Goal: Task Accomplishment & Management: Complete application form

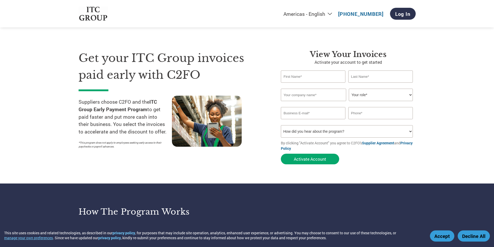
drag, startPoint x: 0, startPoint y: 0, endPoint x: 304, endPoint y: 77, distance: 313.8
click at [304, 77] on input "text" at bounding box center [313, 77] width 65 height 12
click at [294, 77] on input "text" at bounding box center [313, 77] width 65 height 12
type input "Taufik"
click at [372, 75] on input "Saiki" at bounding box center [380, 77] width 65 height 12
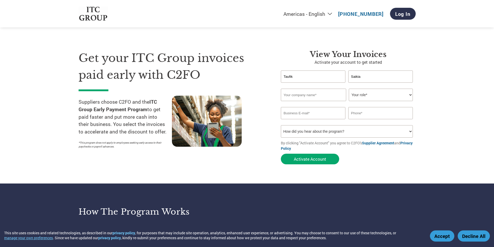
type input "Saikia"
click at [304, 99] on input "text" at bounding box center [313, 95] width 65 height 12
type input "S&S Cooltek"
click at [360, 97] on select "Your role* CFO Controller Credit Manager Finance Director Treasurer CEO Preside…" at bounding box center [381, 95] width 64 height 12
select select "OWNER_FOUNDER"
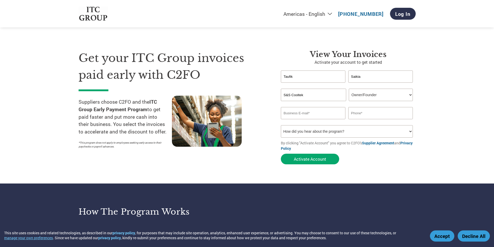
click at [349, 89] on select "Your role* CFO Controller Credit Manager Finance Director Treasurer CEO Preside…" at bounding box center [381, 95] width 64 height 12
click at [312, 112] on input "email" at bounding box center [313, 113] width 65 height 12
type input "taufik@sandscooltek.com"
drag, startPoint x: 353, startPoint y: 114, endPoint x: 353, endPoint y: 118, distance: 3.9
click at [353, 114] on input "09284886238" at bounding box center [380, 113] width 65 height 12
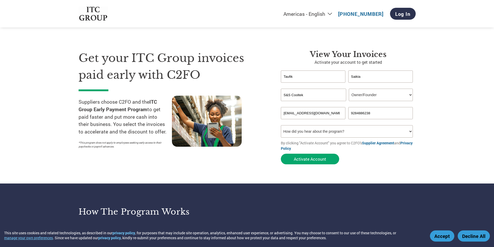
type input "9284886238"
click at [313, 127] on select "How did you hear about the program? Received a letter Email Social Media Online…" at bounding box center [347, 131] width 132 height 12
click at [276, 147] on div "View Your Invoices Activate your account to get started Taufik Saikia Invalid f…" at bounding box center [344, 108] width 143 height 117
click at [326, 133] on select "How did you hear about the program? Received a letter Email Social Media Online…" at bounding box center [347, 131] width 132 height 12
click at [281, 125] on select "How did you hear about the program? Received a letter Email Social Media Online…" at bounding box center [347, 131] width 132 height 12
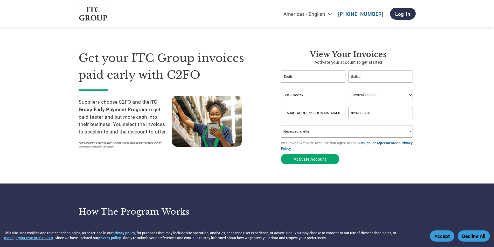
click at [281, 125] on select "How did you hear about the program? Received a letter Email Social Media Online…" at bounding box center [347, 131] width 132 height 12
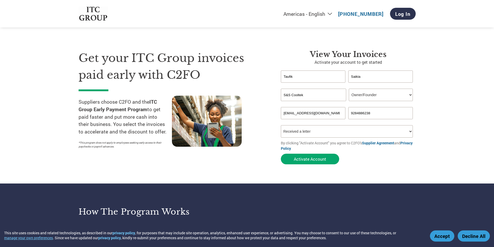
click at [281, 125] on select "How did you hear about the program? Received a letter Email Social Media Online…" at bounding box center [347, 131] width 132 height 12
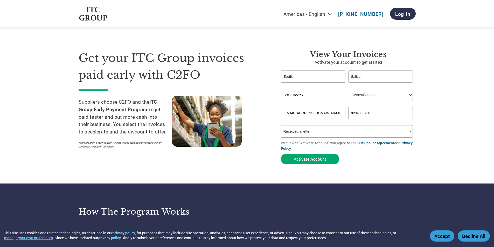
click at [281, 125] on select "How did you hear about the program? Received a letter Email Social Media Online…" at bounding box center [347, 131] width 132 height 12
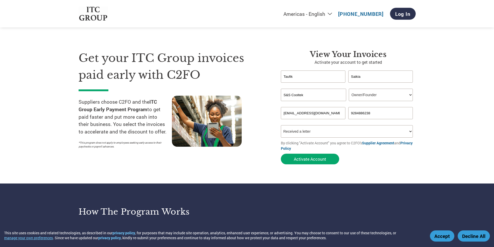
click at [281, 125] on select "How did you hear about the program? Received a letter Email Social Media Online…" at bounding box center [347, 131] width 132 height 12
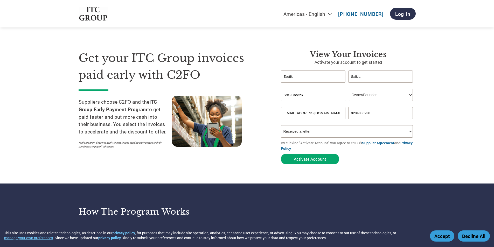
click at [281, 125] on select "How did you hear about the program? Received a letter Email Social Media Online…" at bounding box center [347, 131] width 132 height 12
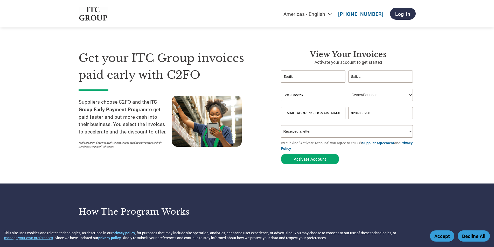
click at [281, 125] on select "How did you hear about the program? Received a letter Email Social Media Online…" at bounding box center [347, 131] width 132 height 12
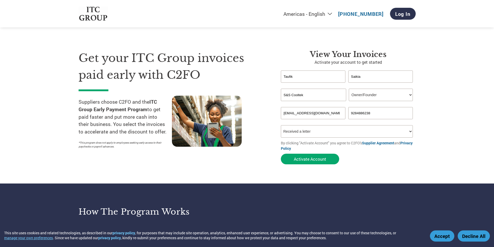
click at [281, 125] on select "How did you hear about the program? Received a letter Email Social Media Online…" at bounding box center [347, 131] width 132 height 12
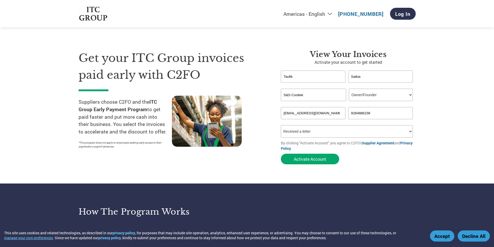
click at [281, 125] on select "How did you hear about the program? Received a letter Email Social Media Online…" at bounding box center [347, 131] width 132 height 12
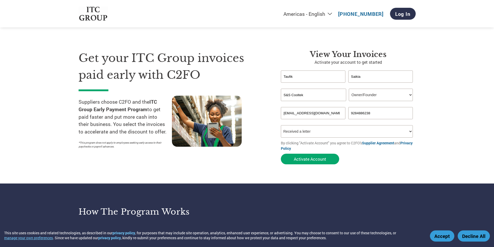
click at [281, 125] on select "How did you hear about the program? Received a letter Email Social Media Online…" at bounding box center [347, 131] width 132 height 12
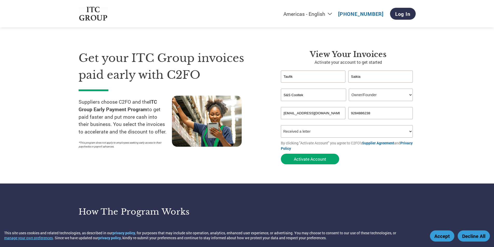
click at [281, 125] on select "How did you hear about the program? Received a letter Email Social Media Online…" at bounding box center [347, 131] width 132 height 12
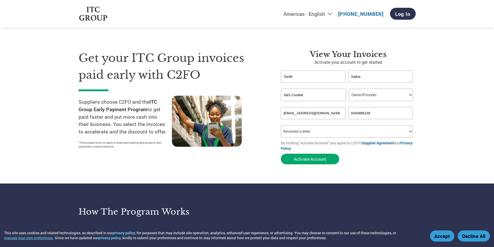
click at [281, 125] on select "How did you hear about the program? Received a letter Email Social Media Online…" at bounding box center [347, 131] width 132 height 12
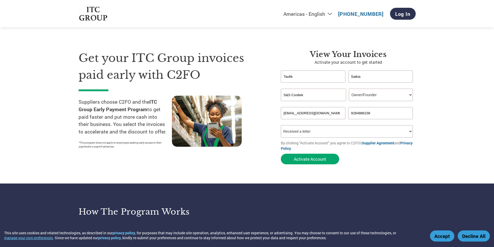
click at [281, 125] on select "How did you hear about the program? Received a letter Email Social Media Online…" at bounding box center [347, 131] width 132 height 12
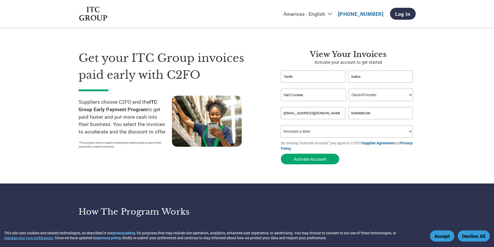
click at [281, 125] on select "How did you hear about the program? Received a letter Email Social Media Online…" at bounding box center [347, 131] width 132 height 12
click at [296, 133] on select "How did you hear about the program? Received a letter Email Social Media Online…" at bounding box center [347, 131] width 132 height 12
select select "Email"
click at [281, 125] on select "How did you hear about the program? Received a letter Email Social Media Online…" at bounding box center [347, 131] width 132 height 12
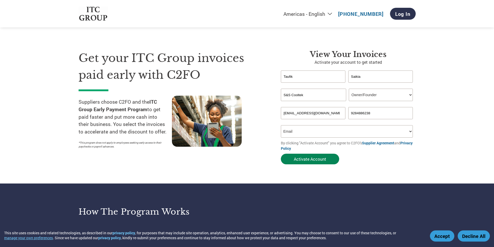
click at [317, 160] on button "Activate Account" at bounding box center [310, 159] width 58 height 11
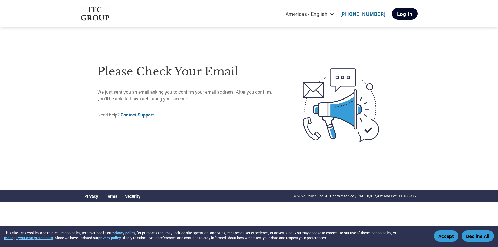
click at [401, 13] on link "Log In" at bounding box center [405, 14] width 26 height 12
